Goal: Ask a question

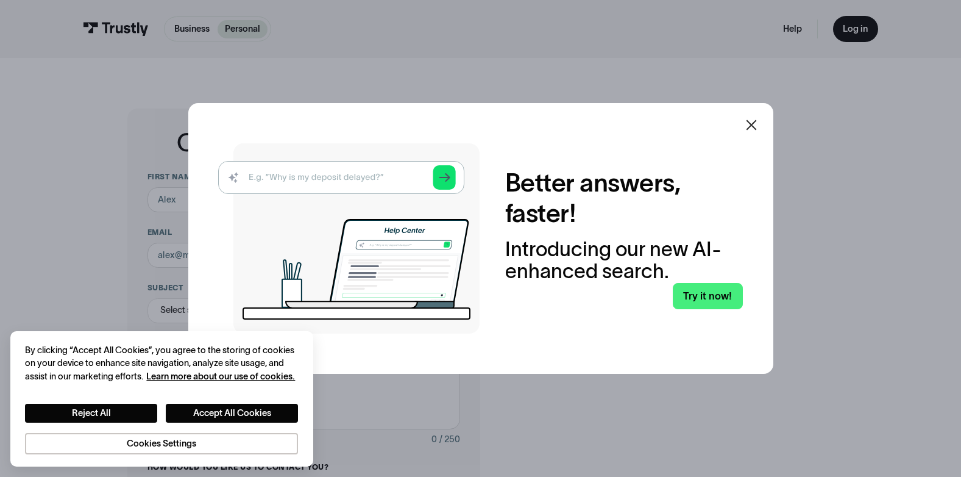
click at [754, 124] on icon at bounding box center [751, 125] width 15 height 15
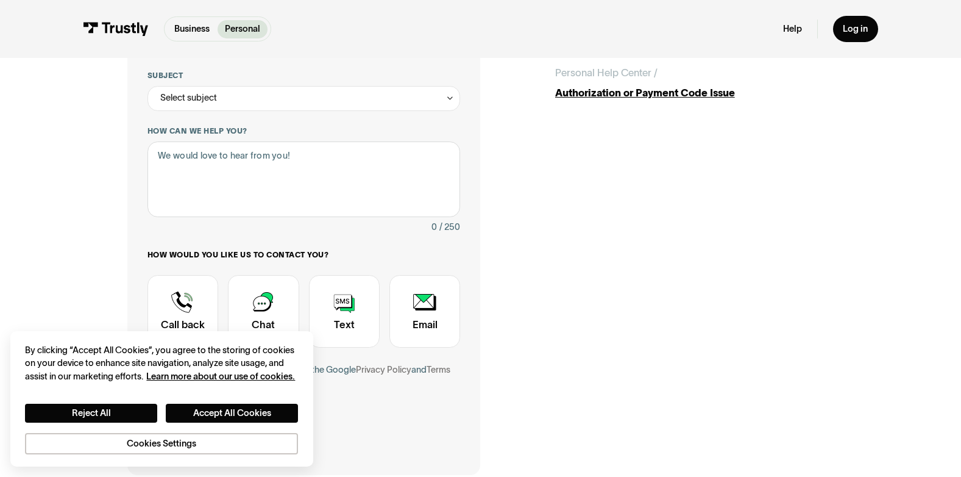
scroll to position [201, 0]
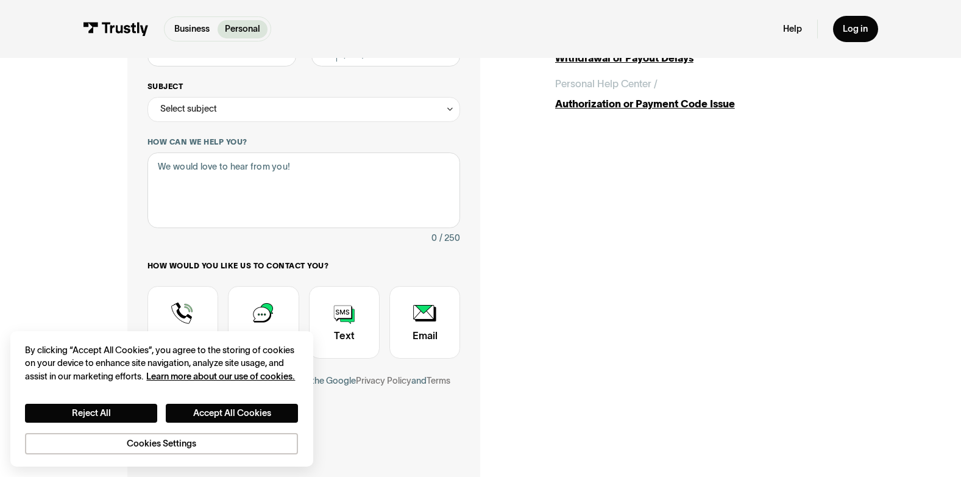
click at [452, 110] on icon "Contact Trustly Support" at bounding box center [450, 109] width 9 height 10
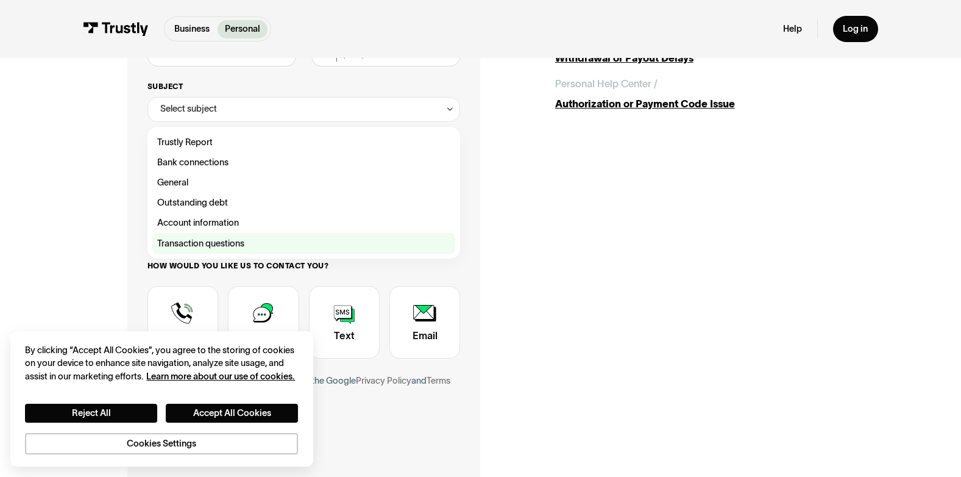
click at [194, 252] on div "Contact Trustly Support" at bounding box center [303, 243] width 303 height 20
type input "**********"
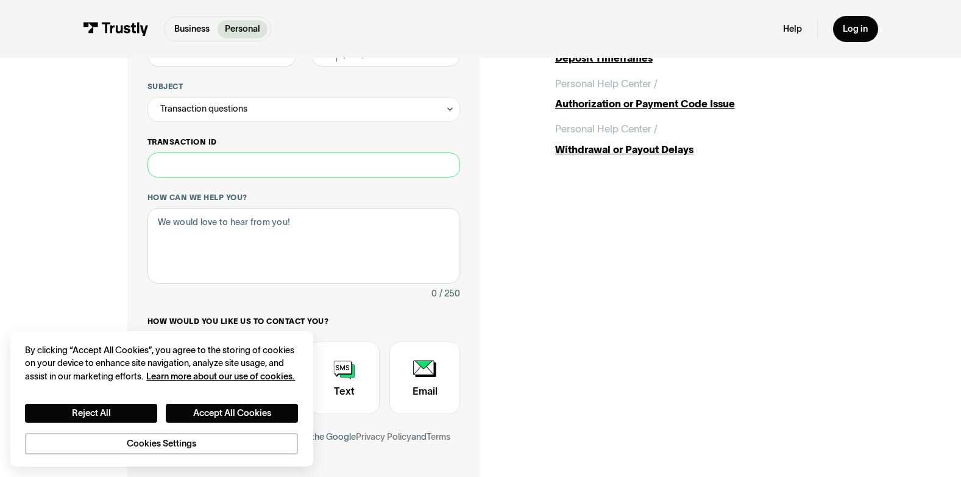
click at [222, 170] on input "Transaction ID" at bounding box center [303, 164] width 313 height 25
click at [219, 233] on textarea "How can we help you?" at bounding box center [303, 246] width 313 height 76
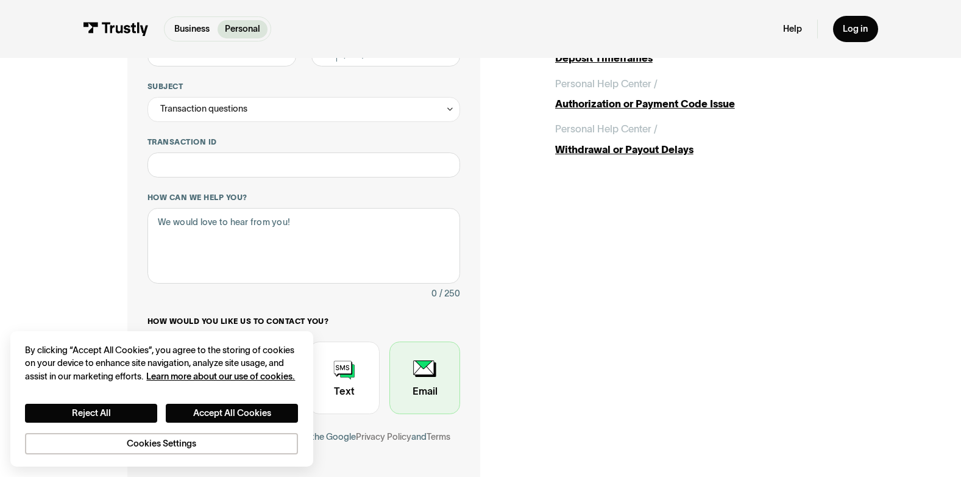
click at [413, 381] on div "Contact Trustly Support" at bounding box center [424, 377] width 71 height 73
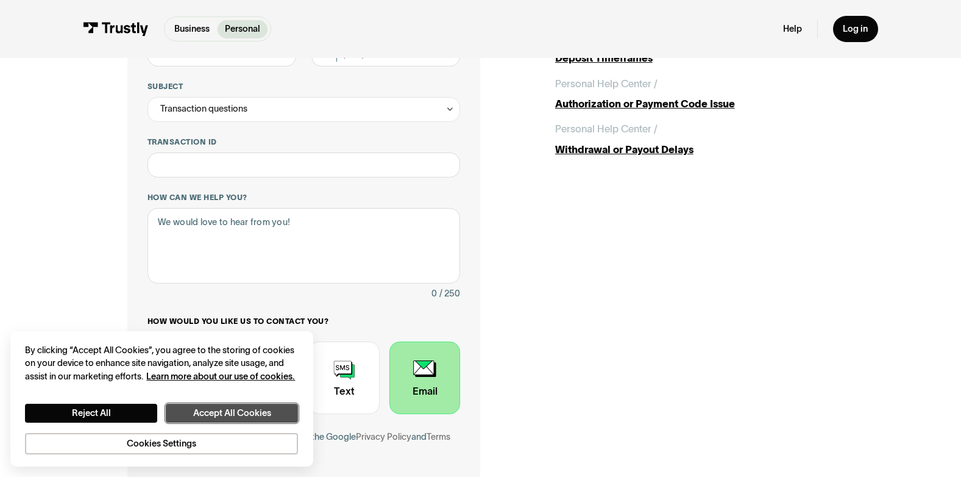
click at [237, 410] on button "Accept All Cookies" at bounding box center [232, 412] width 132 height 19
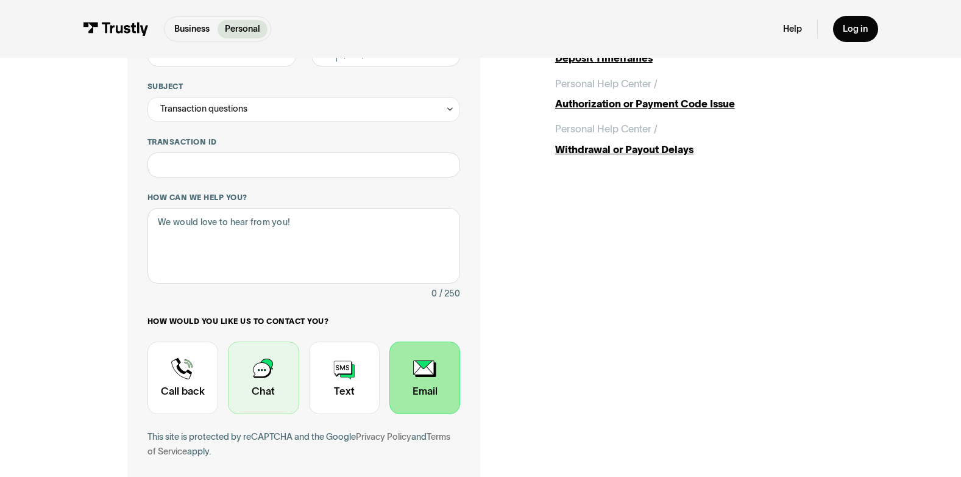
click at [264, 360] on div "Contact Trustly Support" at bounding box center [263, 377] width 71 height 73
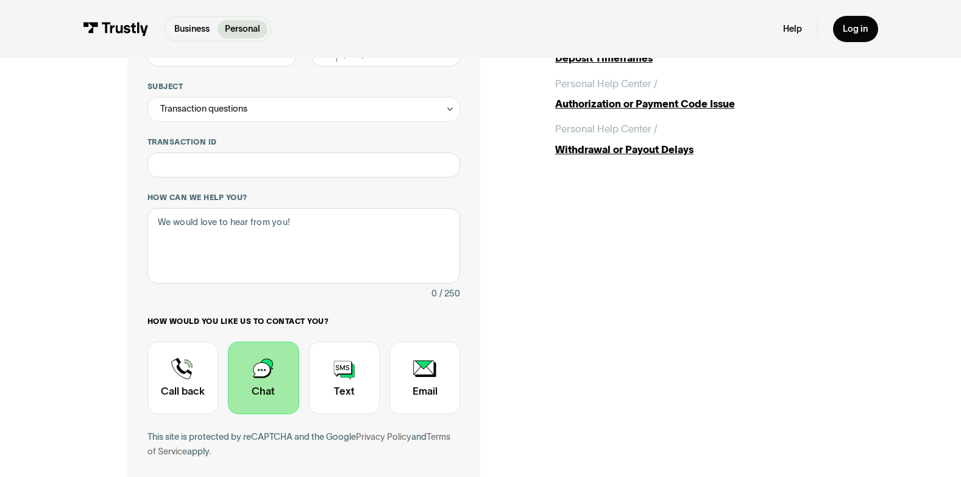
click at [263, 375] on div "Contact Trustly Support" at bounding box center [263, 377] width 71 height 73
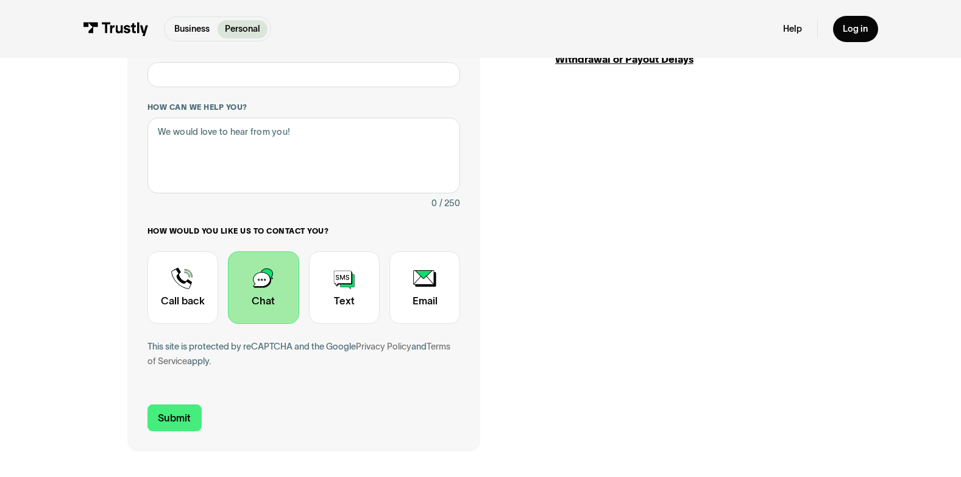
scroll to position [285, 0]
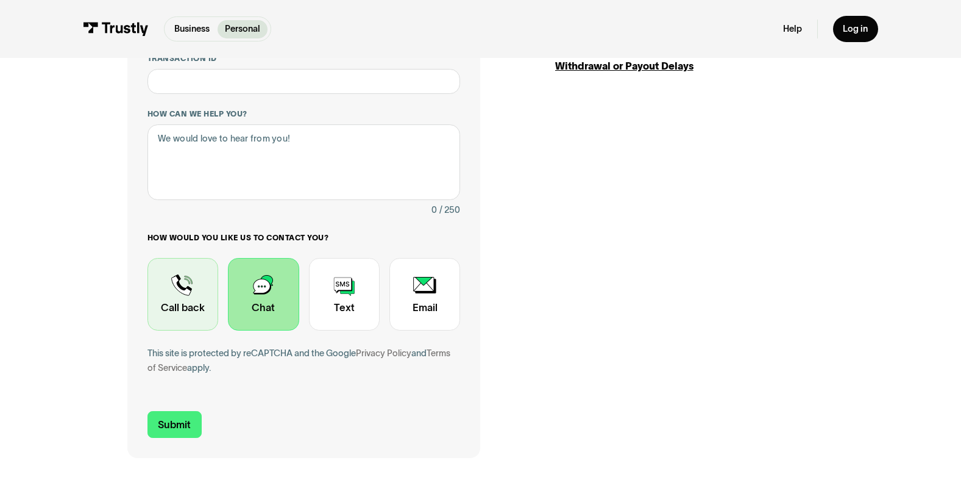
click at [185, 296] on div "Contact Trustly Support" at bounding box center [182, 294] width 71 height 73
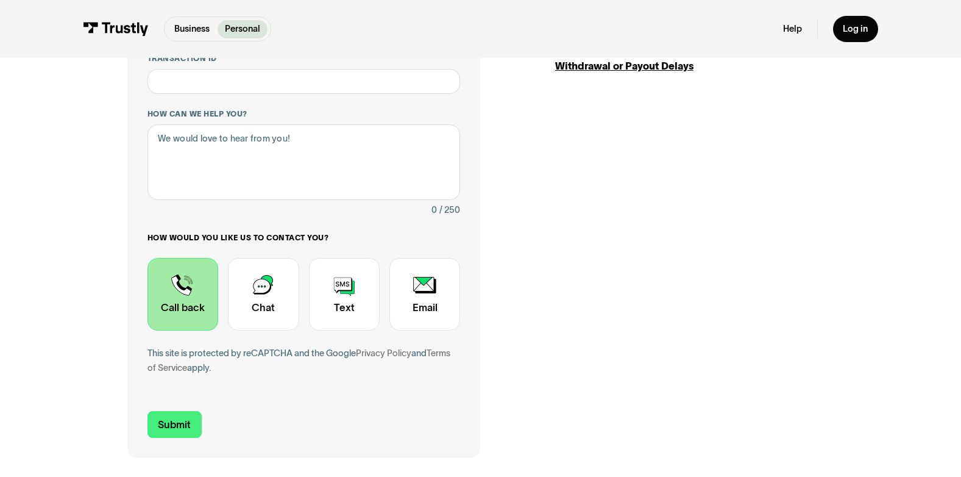
click at [185, 295] on div "Contact Trustly Support" at bounding box center [182, 294] width 71 height 73
click at [222, 154] on textarea "How can we help you?" at bounding box center [303, 162] width 313 height 76
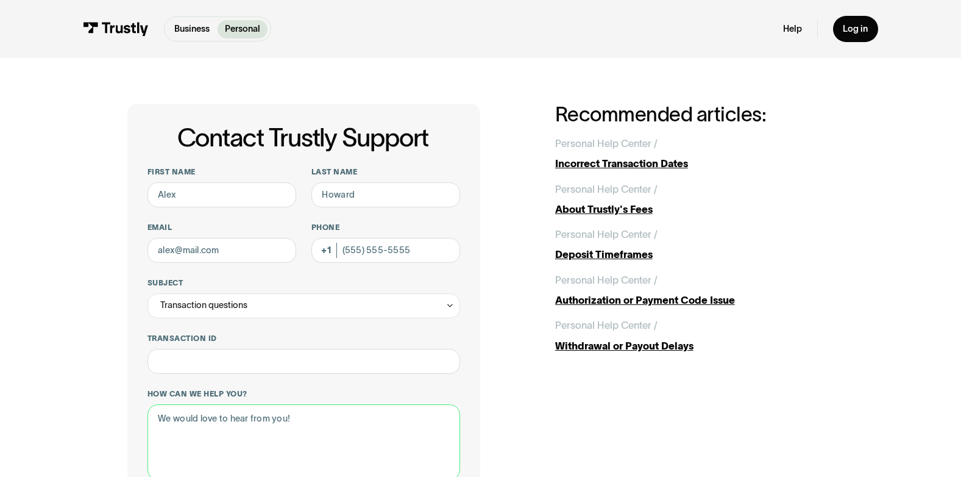
scroll to position [0, 0]
